Goal: Information Seeking & Learning: Learn about a topic

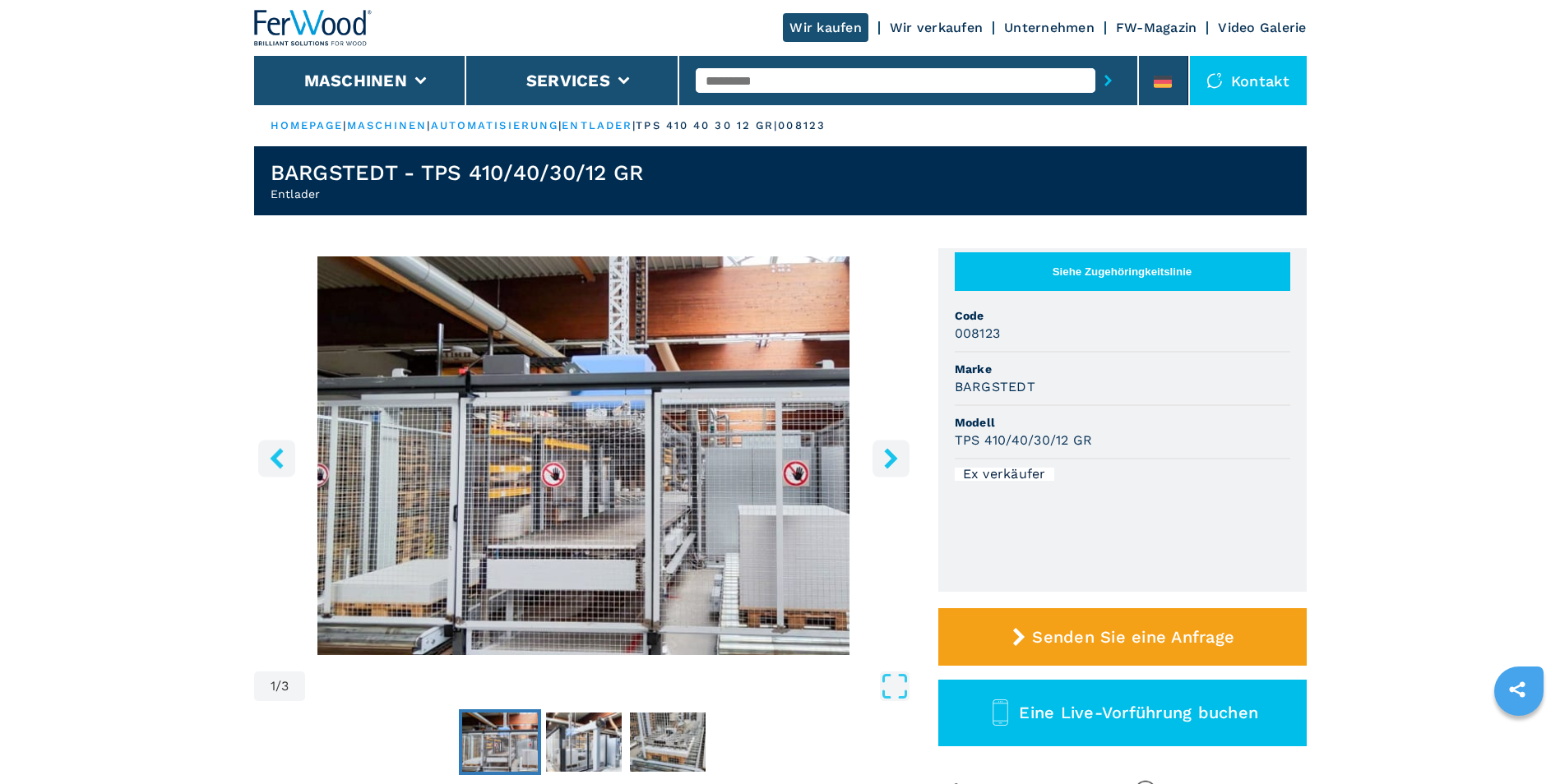
click at [882, 456] on icon "right-button" at bounding box center [891, 459] width 21 height 21
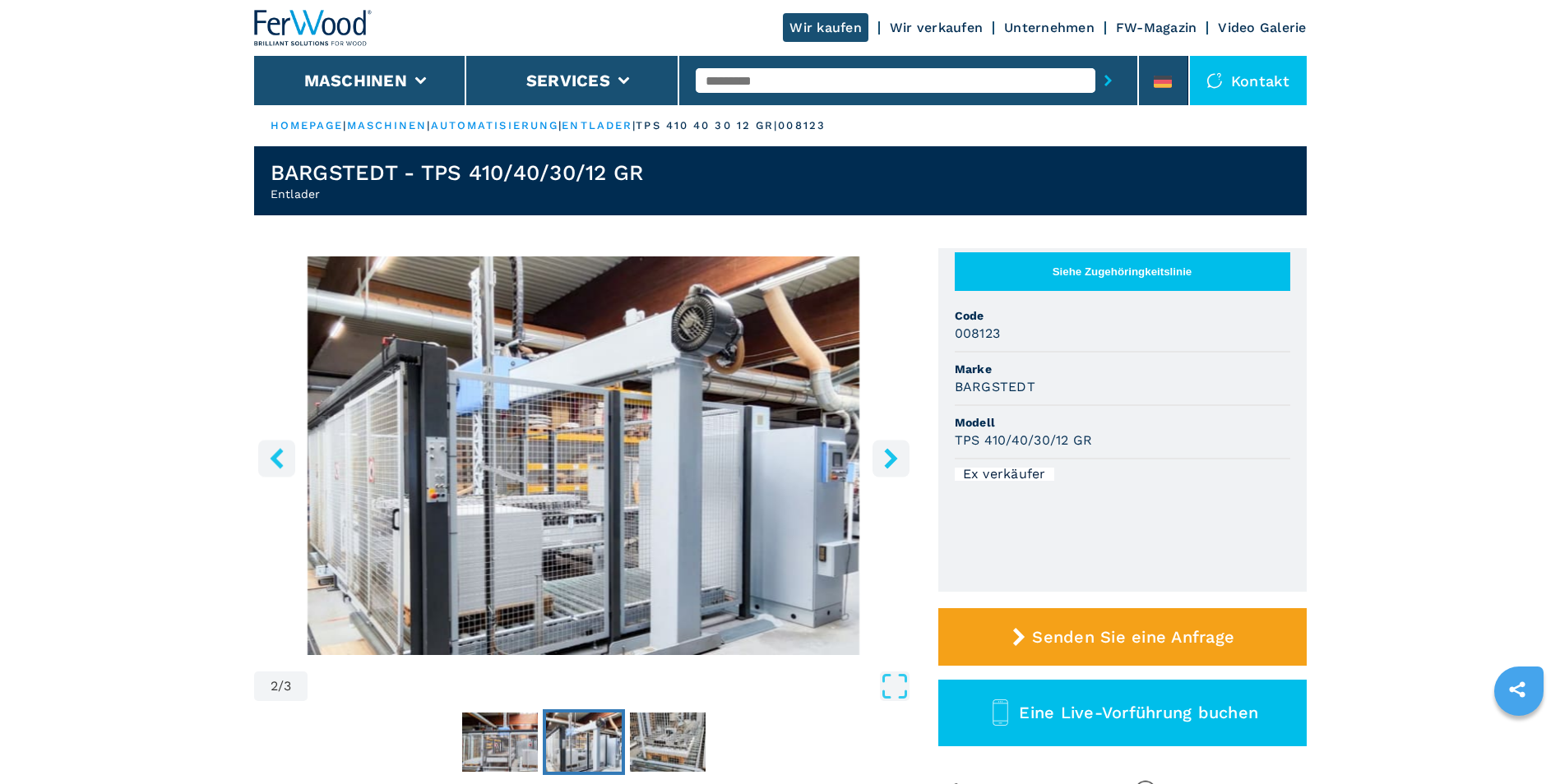
click at [272, 456] on icon "left-button" at bounding box center [277, 459] width 21 height 21
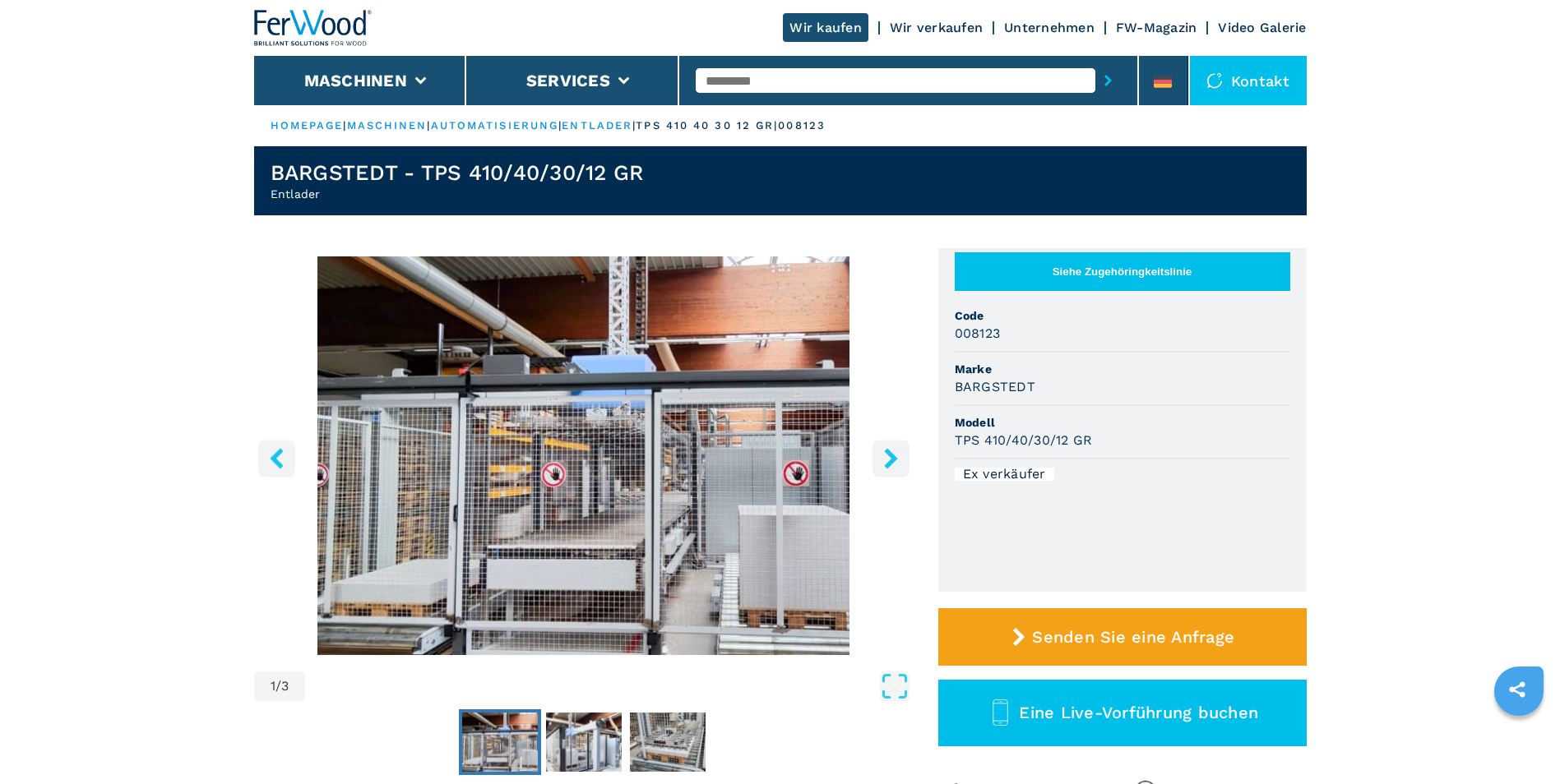
click at [891, 458] on icon "right-button" at bounding box center [891, 459] width 21 height 21
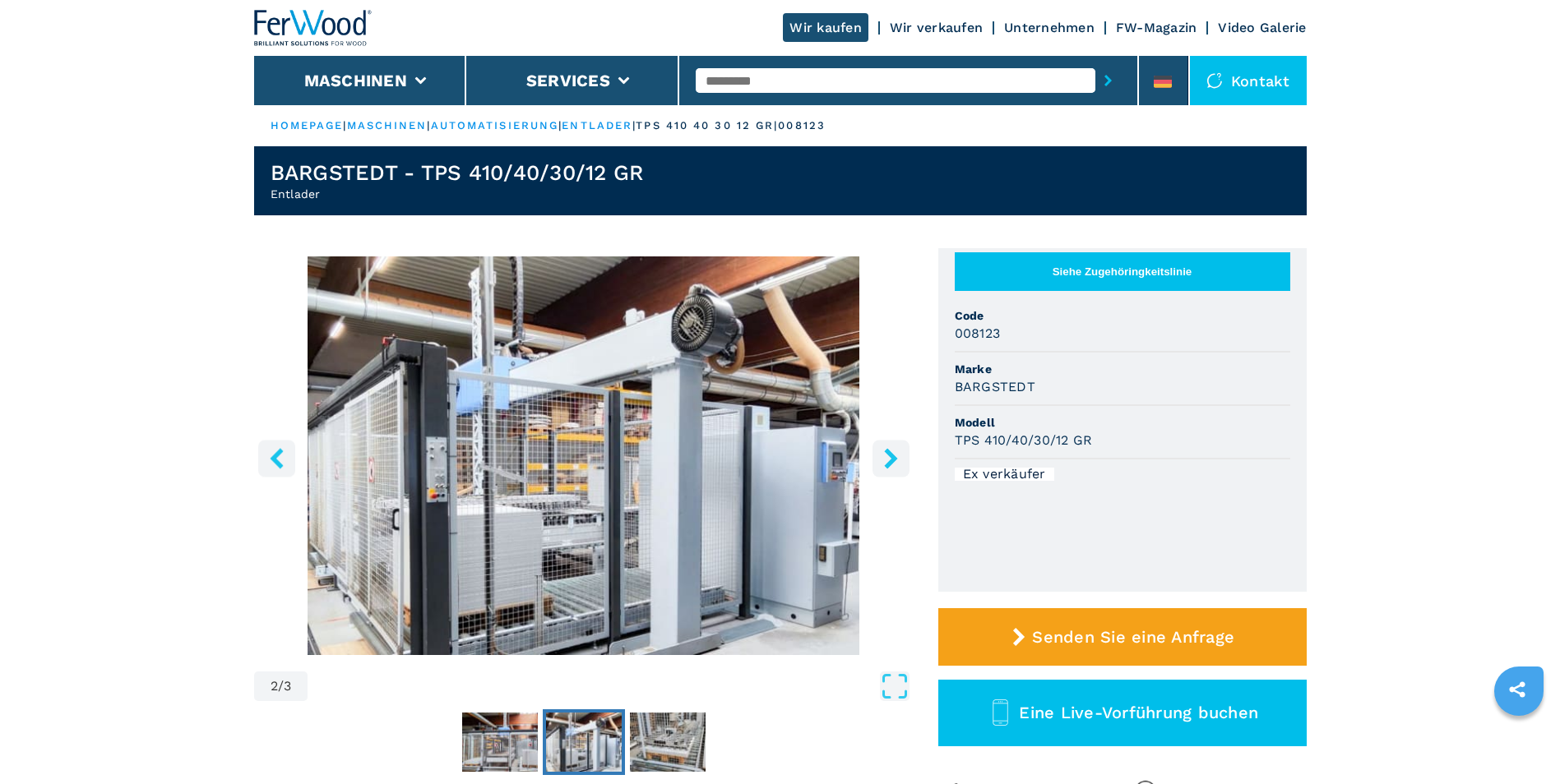
click at [891, 458] on icon "right-button" at bounding box center [890, 459] width 13 height 21
click at [889, 458] on icon "right-button" at bounding box center [891, 459] width 21 height 21
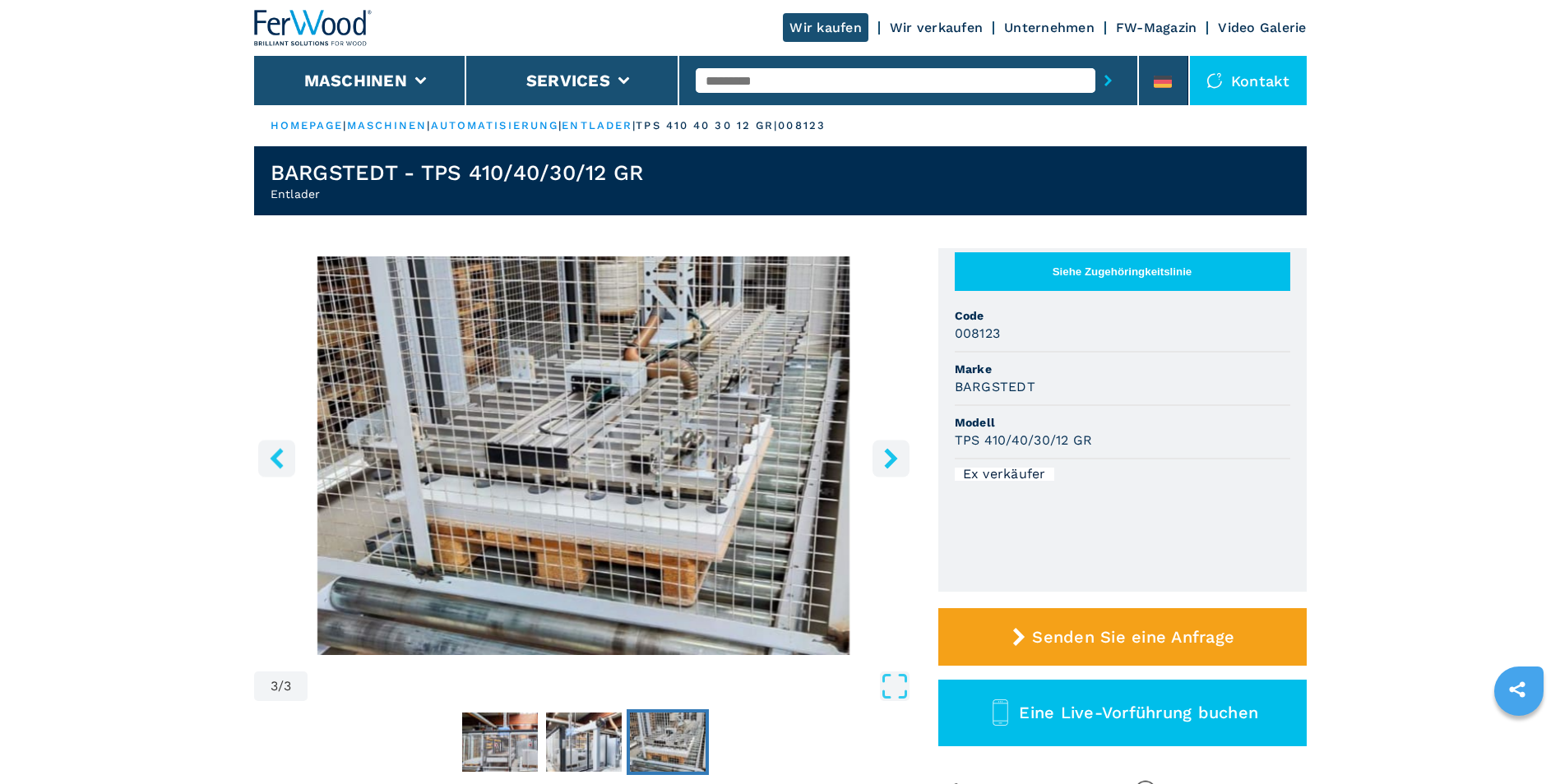
click at [277, 460] on icon "left-button" at bounding box center [277, 459] width 21 height 21
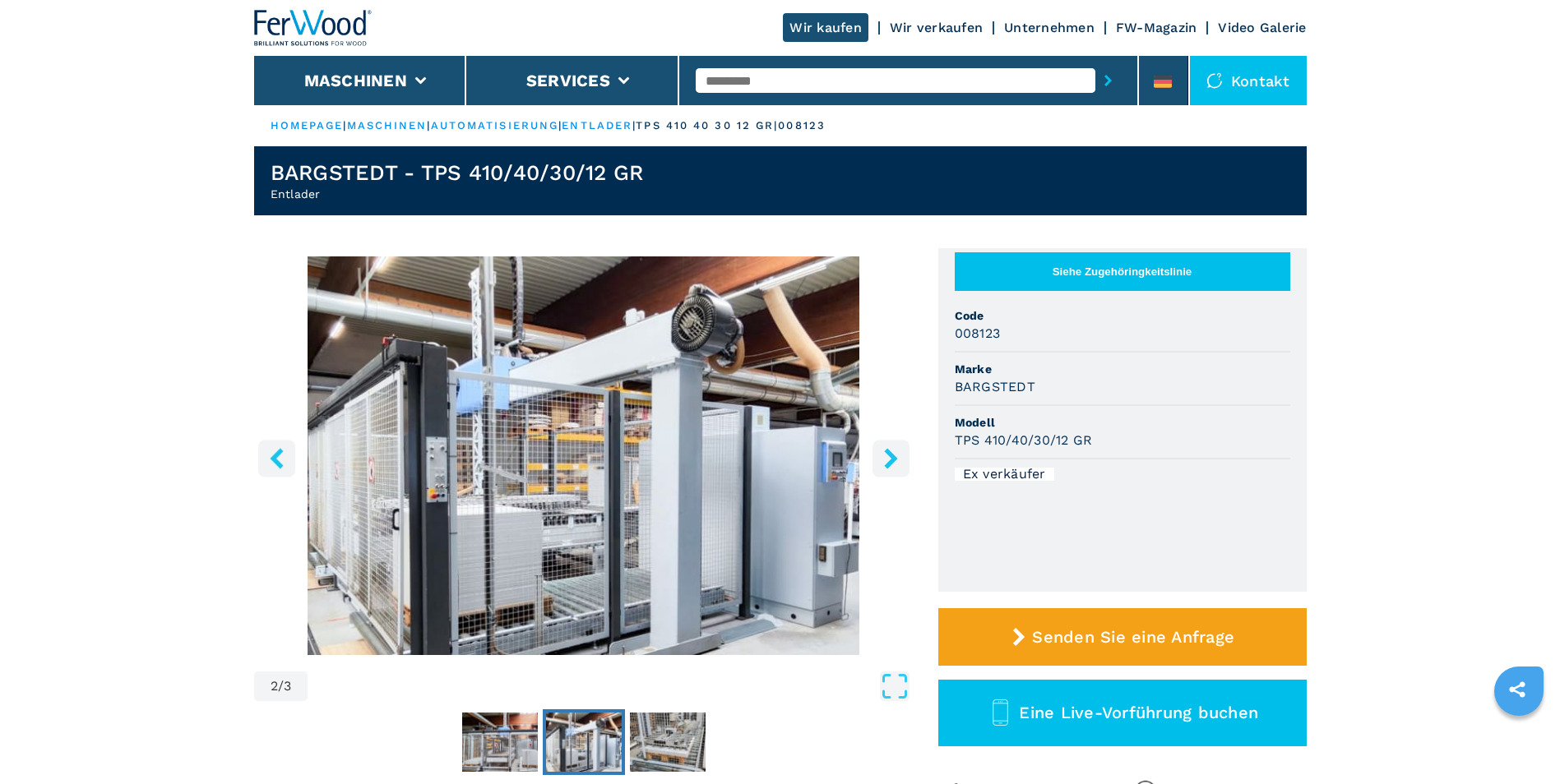
click at [274, 456] on icon "left-button" at bounding box center [276, 459] width 13 height 21
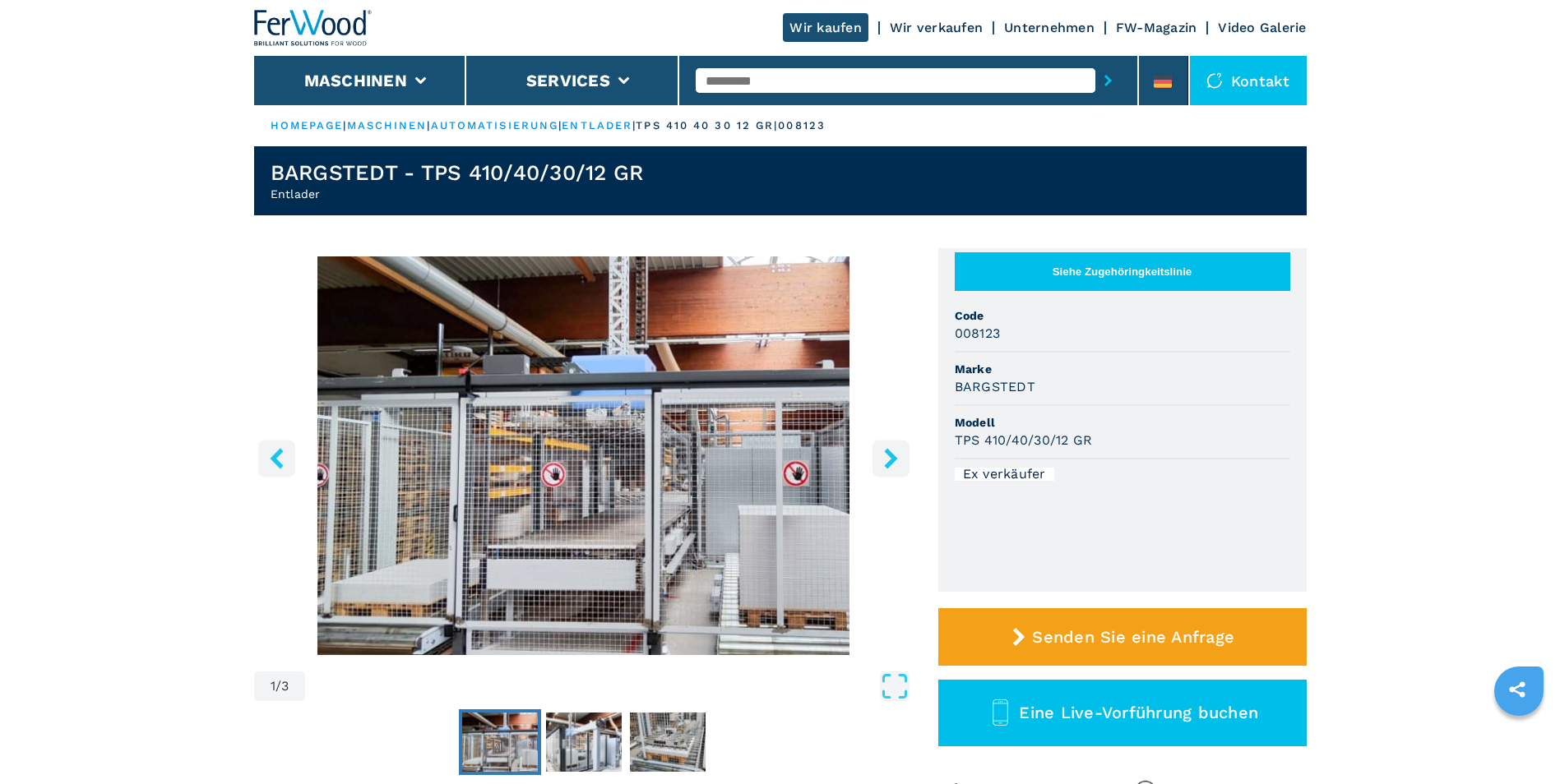
click at [277, 456] on icon "left-button" at bounding box center [276, 459] width 13 height 21
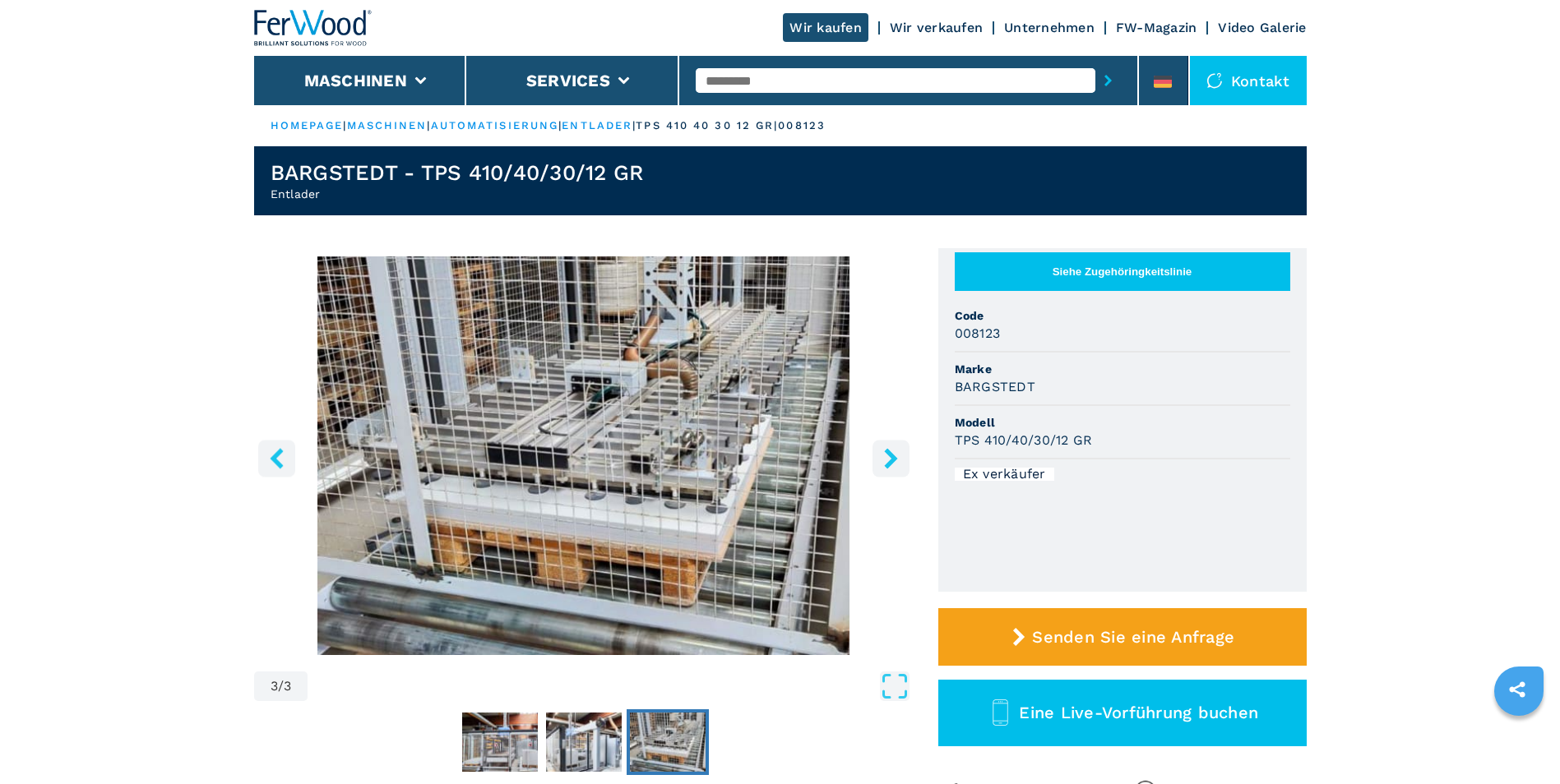
click at [893, 458] on icon "right-button" at bounding box center [890, 459] width 13 height 21
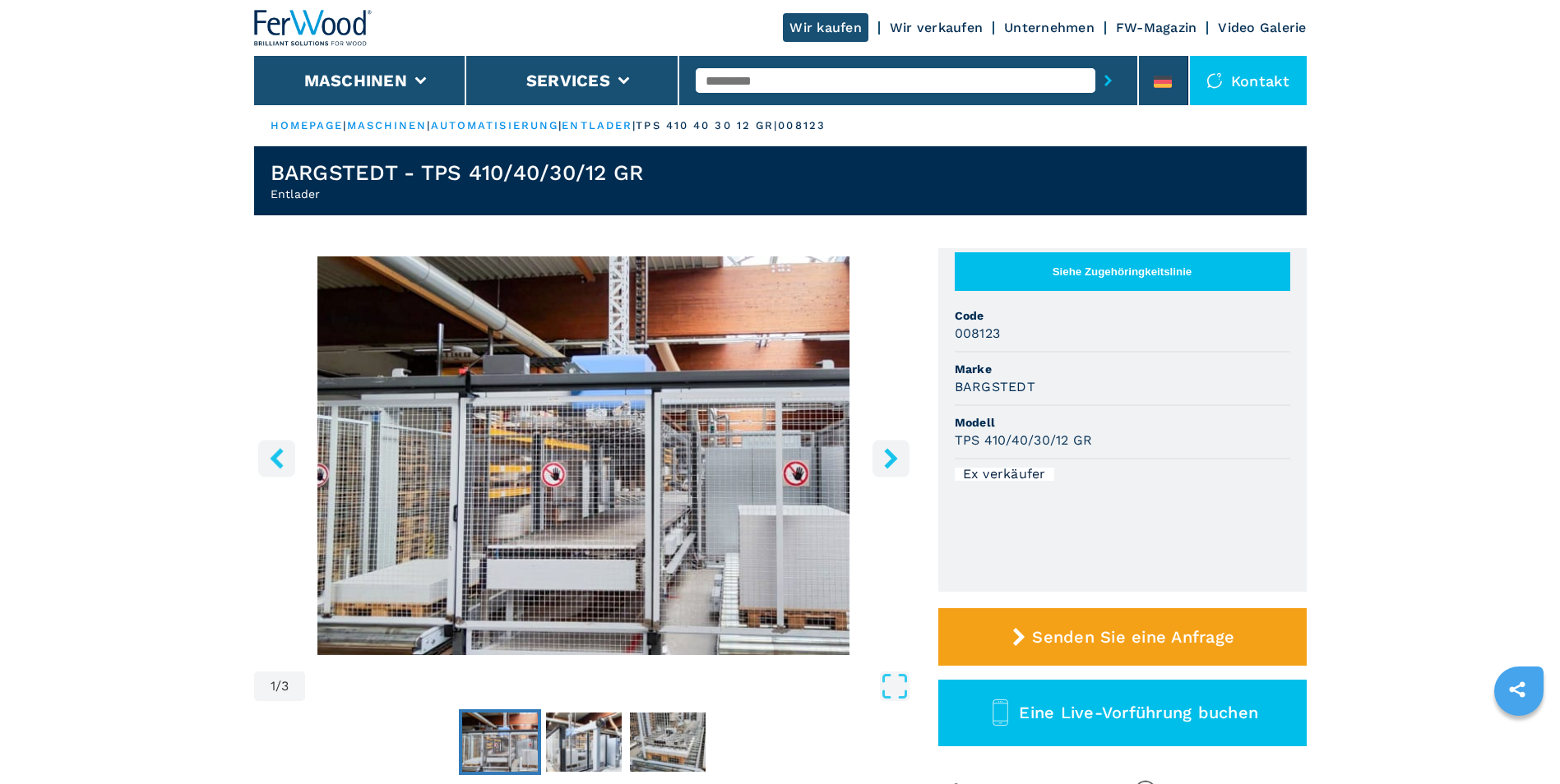
click at [893, 458] on icon "right-button" at bounding box center [890, 459] width 13 height 21
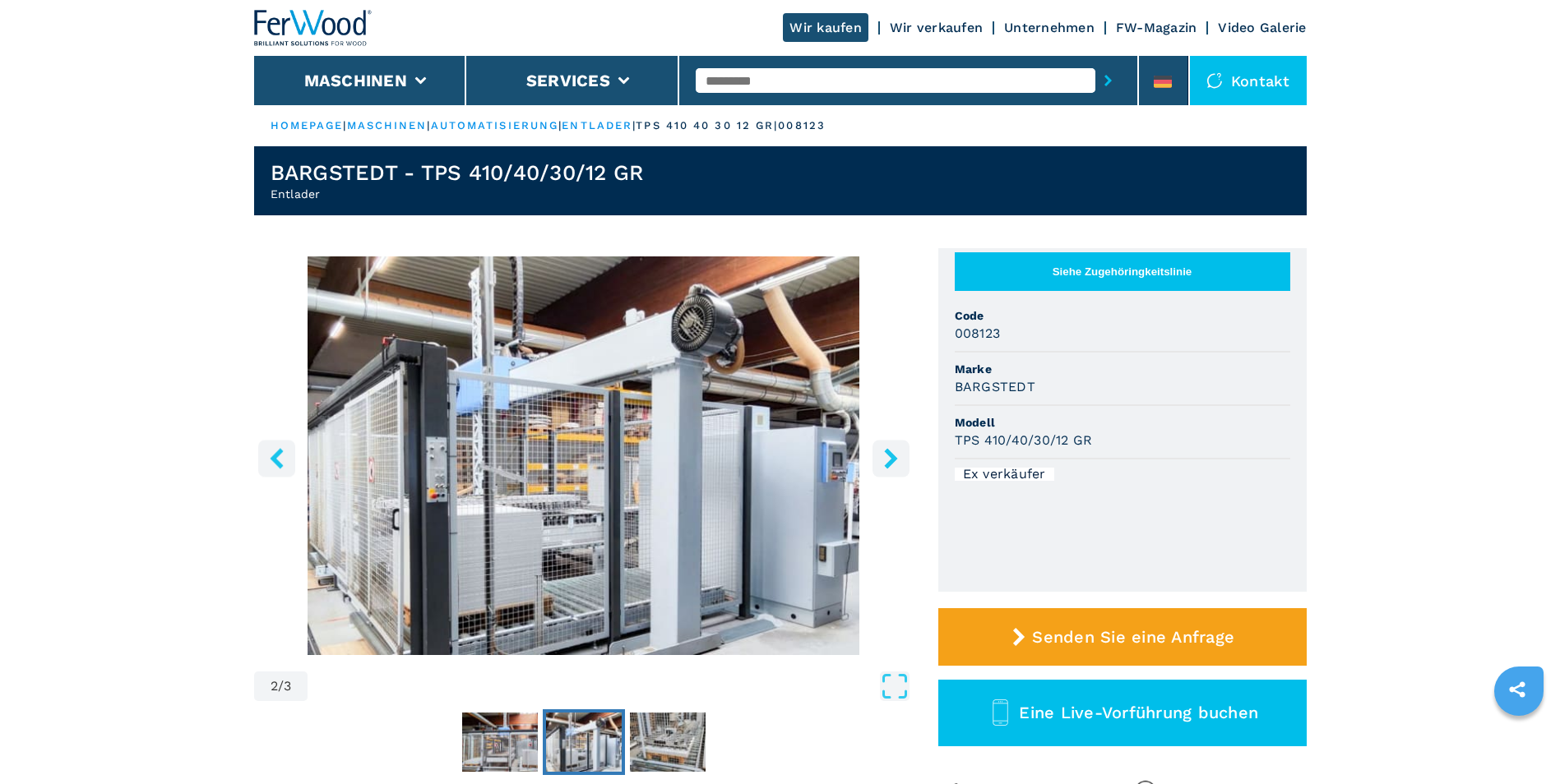
click at [891, 457] on icon "right-button" at bounding box center [890, 459] width 13 height 21
click at [893, 457] on icon "right-button" at bounding box center [890, 459] width 13 height 21
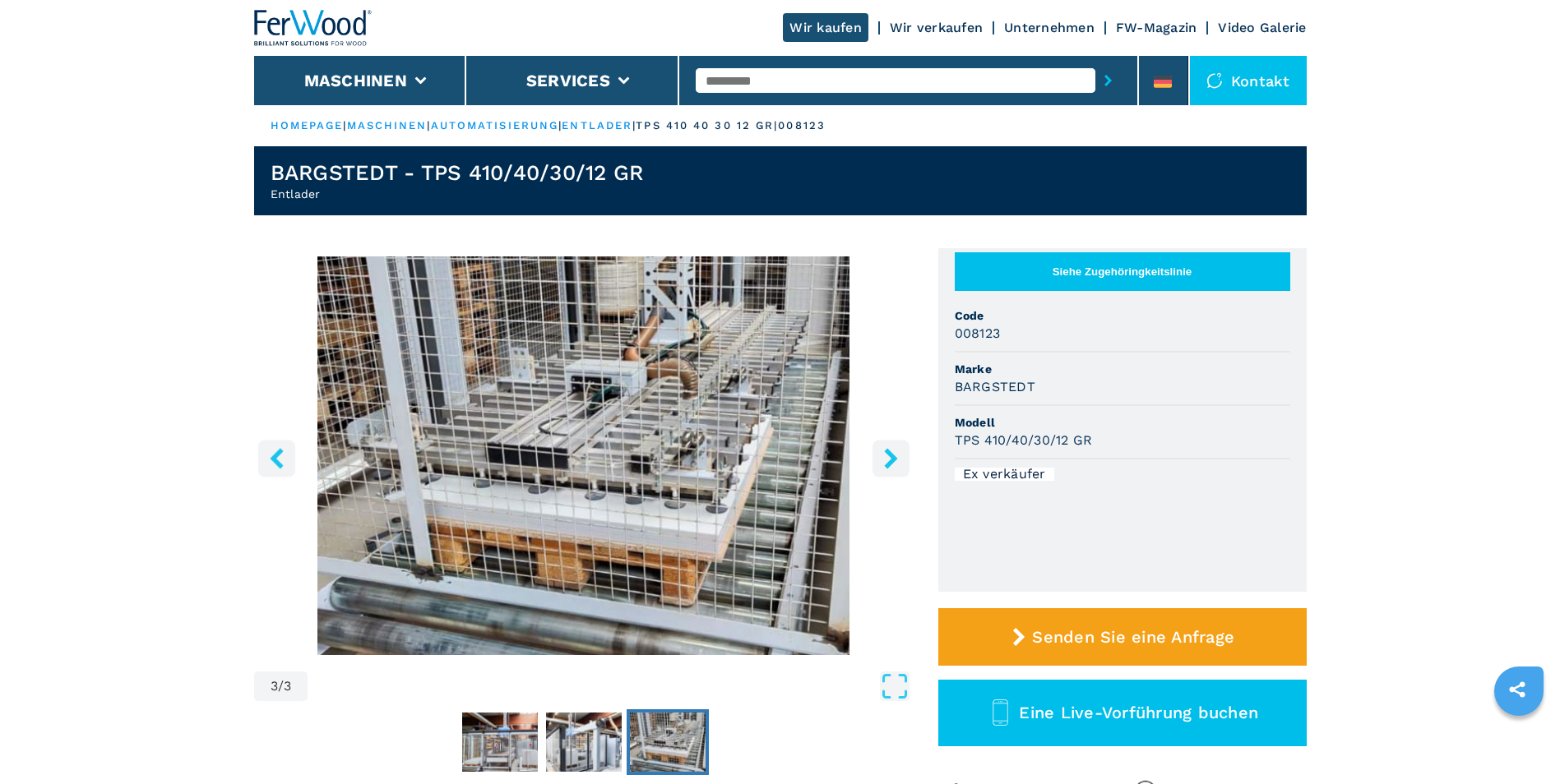
click at [892, 457] on icon "right-button" at bounding box center [890, 459] width 13 height 21
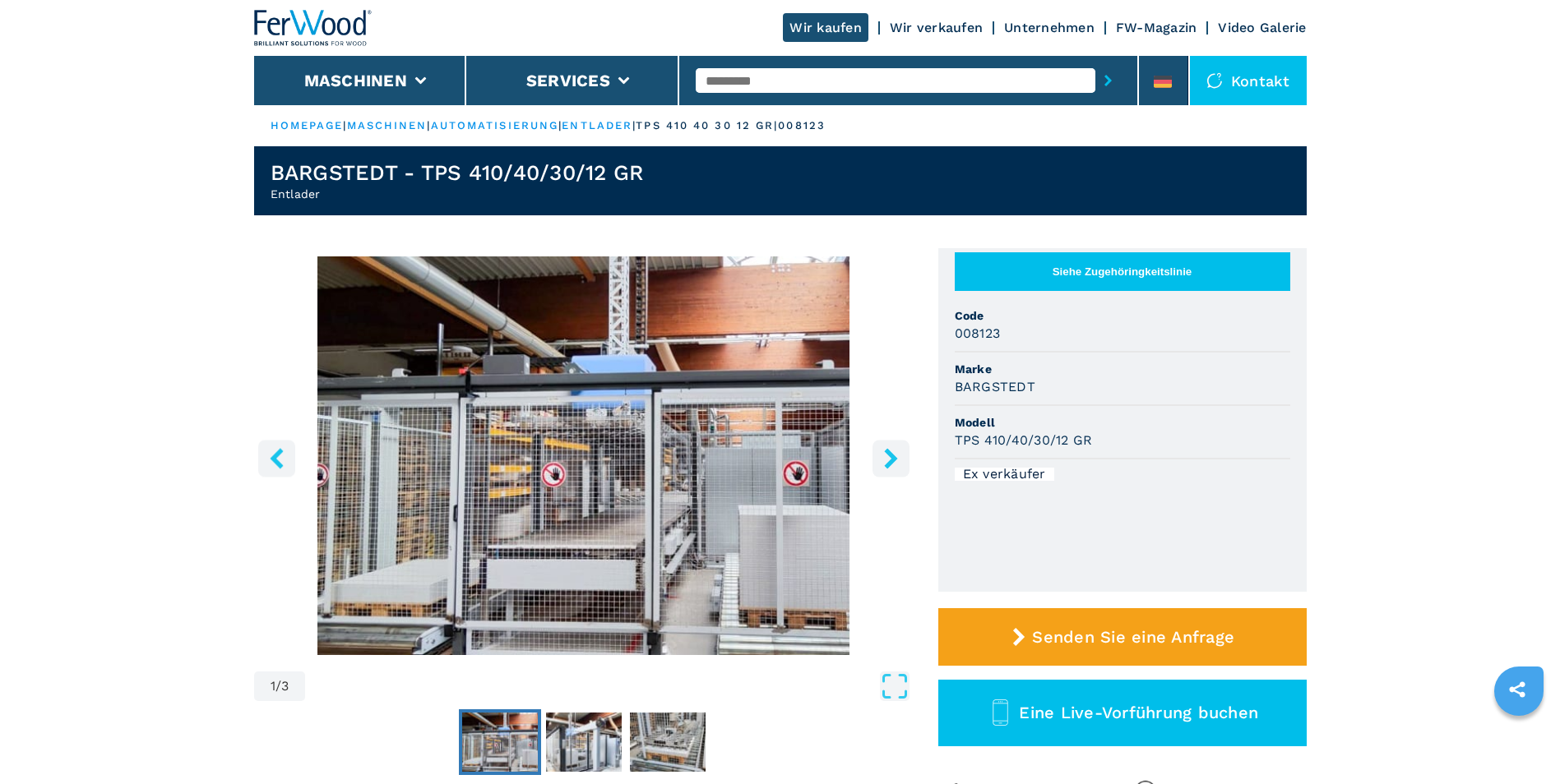
click at [892, 465] on icon "right-button" at bounding box center [891, 459] width 21 height 21
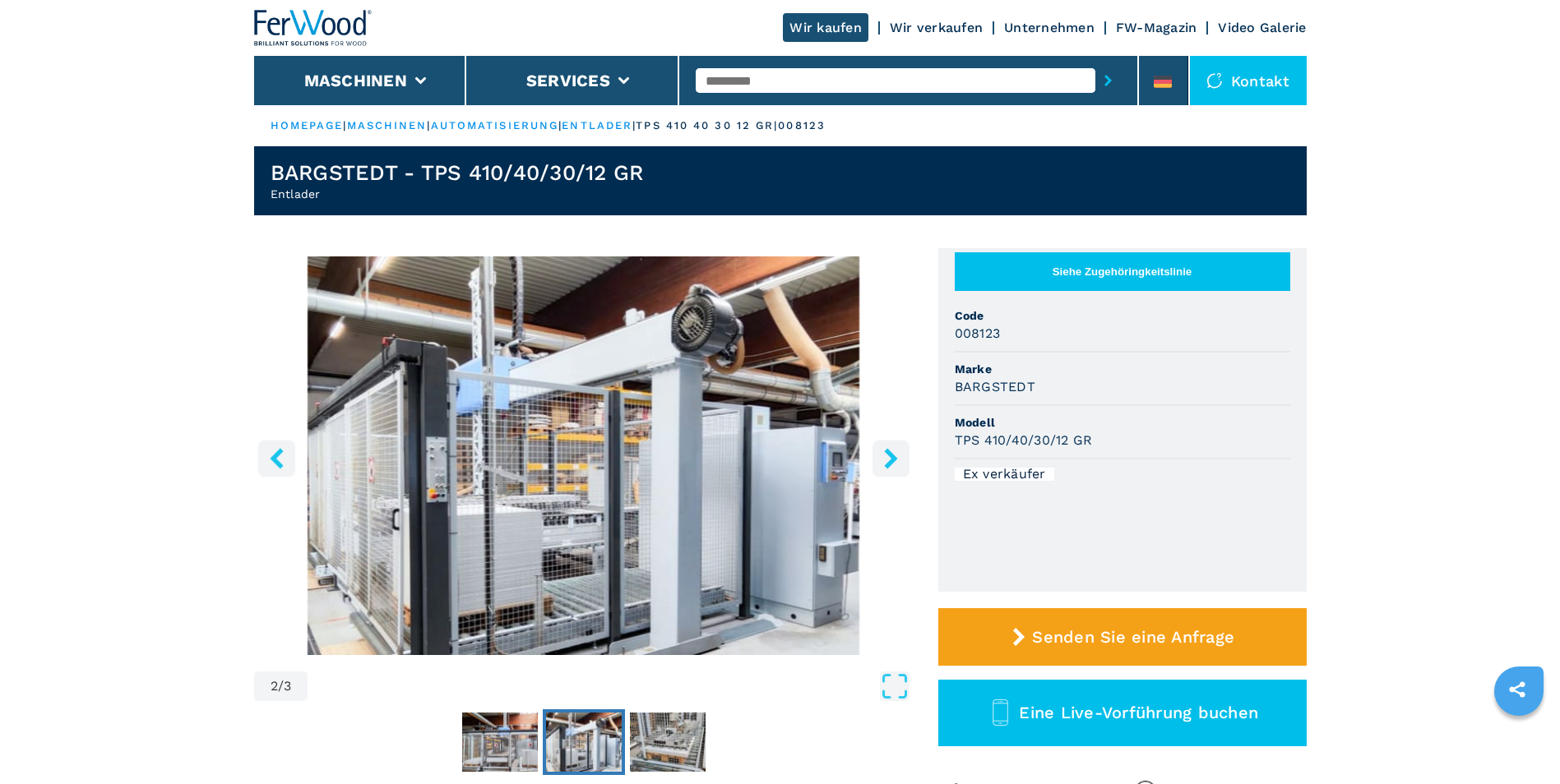
click at [275, 462] on icon "left-button" at bounding box center [276, 459] width 13 height 21
